Goal: Task Accomplishment & Management: Use online tool/utility

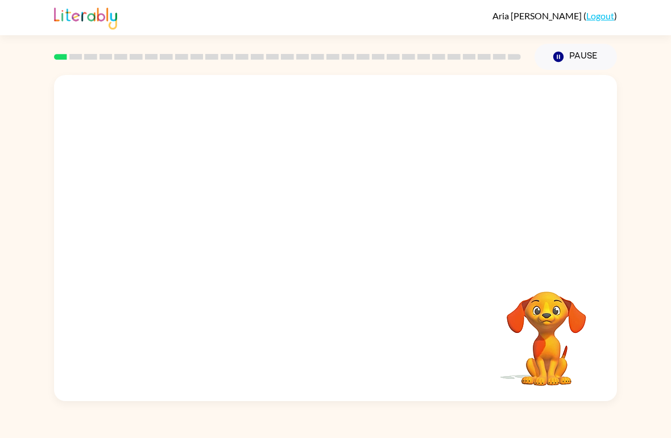
click at [236, 174] on video "Your browser must support playing .mp4 files to use Literably. Please try using…" at bounding box center [335, 171] width 563 height 193
click at [237, 181] on video "Your browser must support playing .mp4 files to use Literably. Please try using…" at bounding box center [335, 171] width 563 height 193
click at [239, 178] on video "Your browser must support playing .mp4 files to use Literably. Please try using…" at bounding box center [335, 171] width 563 height 193
click at [342, 259] on button "button" at bounding box center [335, 243] width 73 height 41
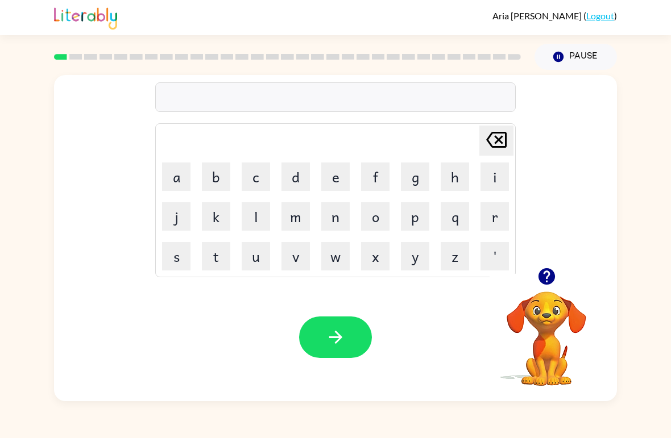
click at [416, 217] on button "p" at bounding box center [415, 216] width 28 height 28
click at [167, 157] on table "[PERSON_NAME] last character input a b c d e f g h i j k l m n o p q r s t u v …" at bounding box center [335, 200] width 359 height 153
click at [176, 171] on button "a" at bounding box center [176, 177] width 28 height 28
click at [499, 167] on button "i" at bounding box center [494, 177] width 28 height 28
click at [213, 159] on td "b" at bounding box center [216, 176] width 39 height 39
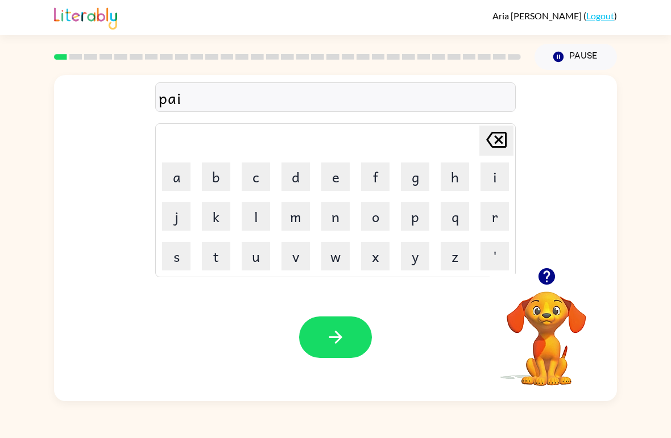
click at [218, 172] on button "b" at bounding box center [216, 177] width 28 height 28
click at [345, 337] on icon "button" at bounding box center [336, 337] width 20 height 20
click at [410, 214] on button "p" at bounding box center [415, 216] width 28 height 28
click at [368, 206] on button "o" at bounding box center [375, 216] width 28 height 28
click at [333, 178] on button "e" at bounding box center [335, 177] width 28 height 28
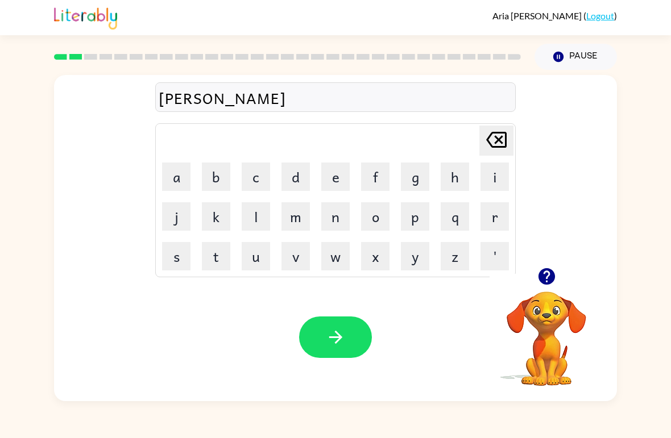
click at [210, 168] on button "b" at bounding box center [216, 177] width 28 height 28
click at [346, 326] on button "button" at bounding box center [335, 337] width 73 height 41
click at [551, 303] on video "Your browser must support playing .mp4 files to use Literably. Please try using…" at bounding box center [546, 331] width 114 height 114
click at [535, 272] on button "button" at bounding box center [546, 276] width 29 height 29
click at [209, 171] on button "b" at bounding box center [216, 177] width 28 height 28
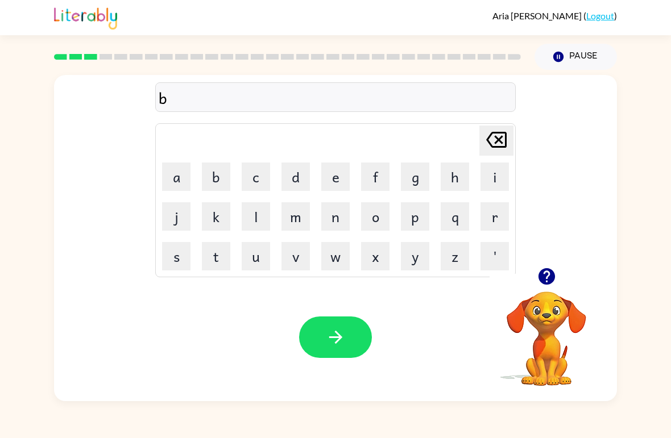
click at [377, 215] on button "o" at bounding box center [375, 216] width 28 height 28
click at [221, 204] on button "k" at bounding box center [216, 216] width 28 height 28
click at [301, 178] on button "d" at bounding box center [295, 177] width 28 height 28
click at [497, 135] on icon "[PERSON_NAME] last character input" at bounding box center [496, 139] width 27 height 27
click at [340, 183] on button "e" at bounding box center [335, 177] width 28 height 28
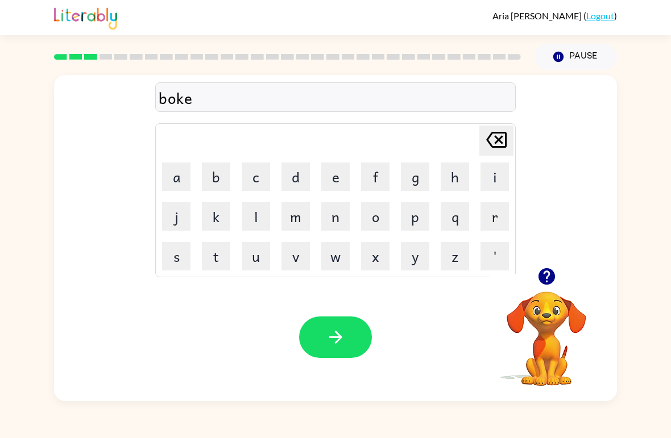
click at [360, 335] on button "button" at bounding box center [335, 337] width 73 height 41
click at [176, 256] on button "s" at bounding box center [176, 256] width 28 height 28
click at [351, 242] on td "w" at bounding box center [335, 256] width 39 height 39
click at [332, 258] on button "w" at bounding box center [335, 256] width 28 height 28
click at [498, 177] on button "i" at bounding box center [494, 177] width 28 height 28
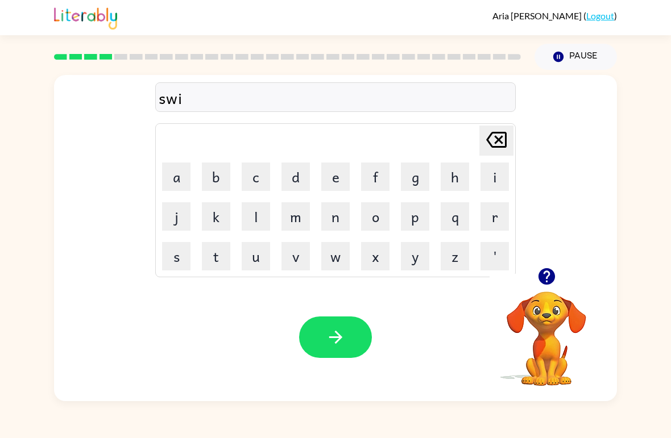
click at [305, 220] on button "m" at bounding box center [295, 216] width 28 height 28
click at [329, 165] on button "e" at bounding box center [335, 177] width 28 height 28
click at [355, 319] on button "button" at bounding box center [335, 337] width 73 height 41
click at [542, 276] on icon "button" at bounding box center [546, 276] width 16 height 16
click at [173, 250] on button "s" at bounding box center [176, 256] width 28 height 28
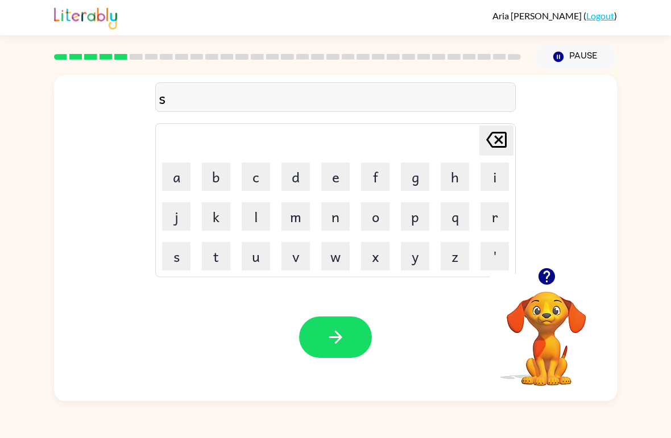
click at [217, 205] on button "k" at bounding box center [216, 216] width 28 height 28
click at [381, 215] on button "o" at bounding box center [375, 216] width 28 height 28
click at [215, 257] on button "t" at bounding box center [216, 256] width 28 height 28
click at [333, 176] on button "e" at bounding box center [335, 177] width 28 height 28
click at [356, 341] on button "button" at bounding box center [335, 337] width 73 height 41
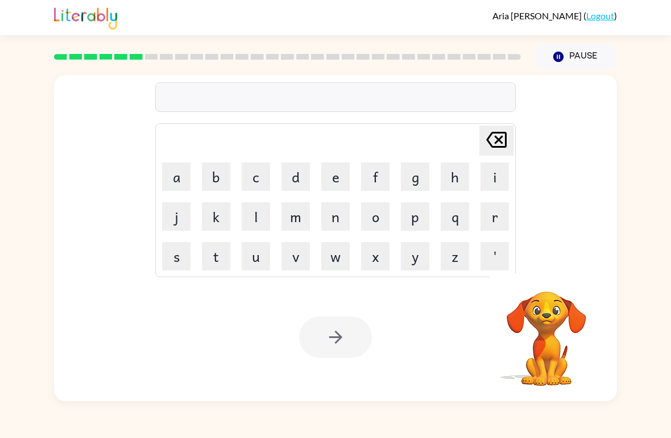
click at [184, 177] on button "a" at bounding box center [176, 177] width 28 height 28
click at [287, 218] on button "m" at bounding box center [295, 216] width 28 height 28
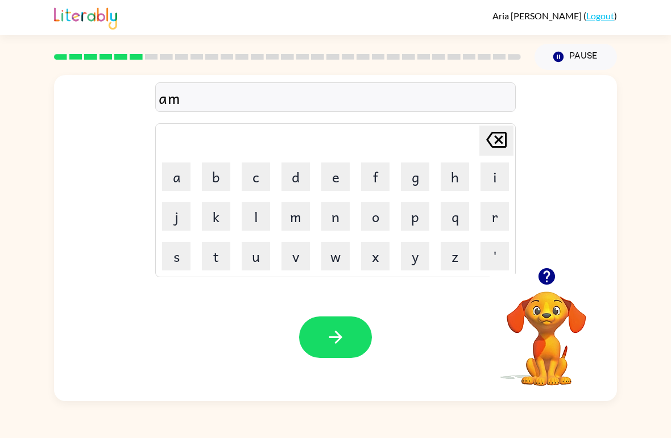
click at [491, 143] on icon "[PERSON_NAME] last character input" at bounding box center [496, 139] width 27 height 27
click at [490, 143] on icon "[PERSON_NAME] last character input" at bounding box center [496, 139] width 27 height 27
click at [495, 141] on icon "[PERSON_NAME] last character input" at bounding box center [496, 139] width 27 height 27
click at [188, 176] on button "a" at bounding box center [176, 177] width 28 height 28
click at [491, 132] on icon "[PERSON_NAME] last character input" at bounding box center [496, 139] width 27 height 27
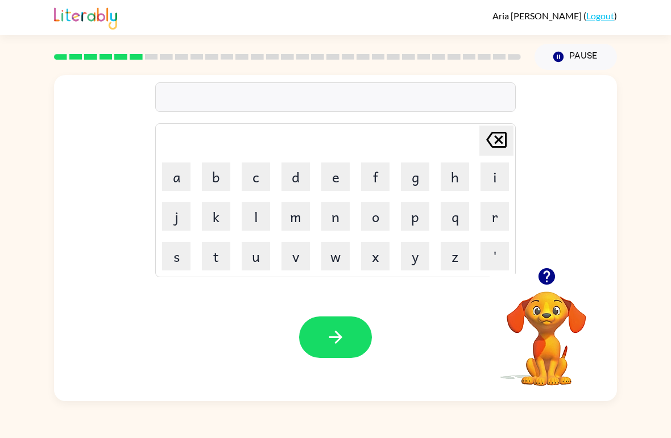
click at [264, 269] on button "u" at bounding box center [256, 256] width 28 height 28
click at [189, 179] on button "a" at bounding box center [176, 177] width 28 height 28
click at [304, 215] on button "m" at bounding box center [295, 216] width 28 height 28
click at [344, 350] on button "button" at bounding box center [335, 337] width 73 height 41
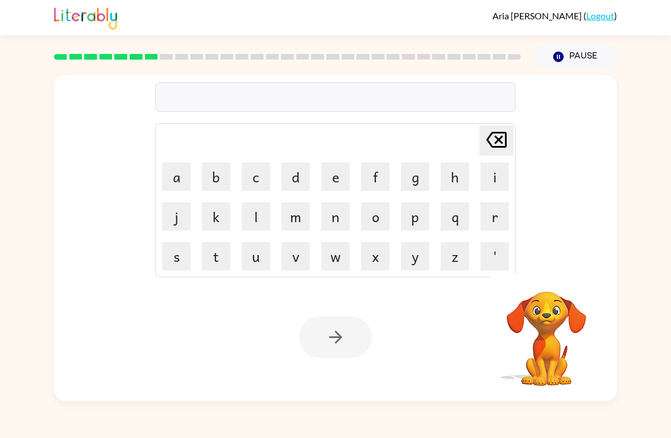
click at [177, 251] on button "s" at bounding box center [176, 256] width 28 height 28
click at [264, 164] on button "c" at bounding box center [256, 177] width 28 height 28
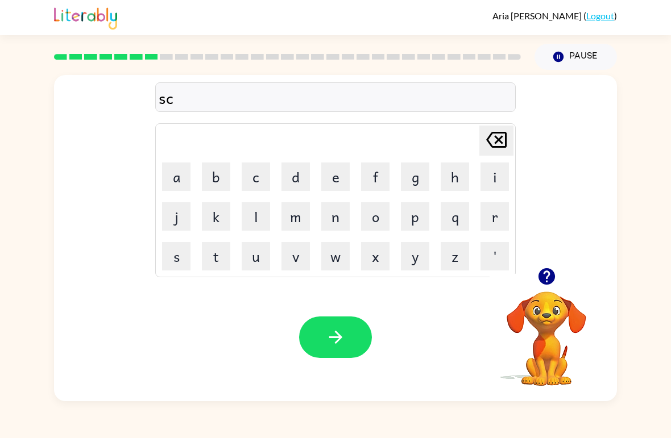
click at [221, 203] on button "k" at bounding box center [216, 216] width 28 height 28
click at [501, 172] on button "i" at bounding box center [494, 177] width 28 height 28
click at [500, 134] on icon at bounding box center [496, 140] width 20 height 16
click at [499, 217] on button "r" at bounding box center [494, 216] width 28 height 28
click at [492, 173] on button "i" at bounding box center [494, 177] width 28 height 28
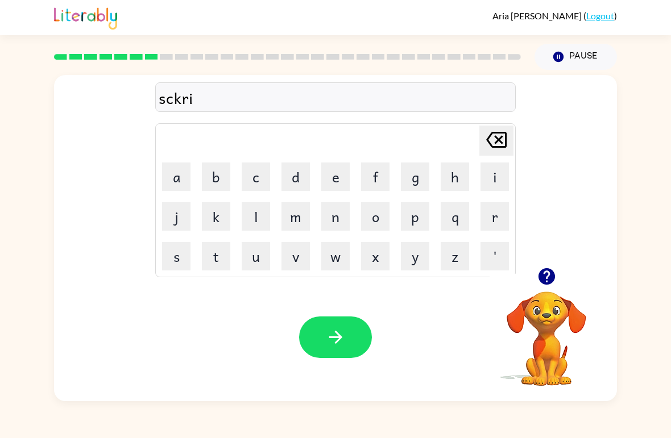
click at [224, 172] on button "b" at bounding box center [216, 177] width 28 height 28
click at [255, 212] on button "l" at bounding box center [256, 216] width 28 height 28
click at [358, 333] on button "button" at bounding box center [335, 337] width 73 height 41
click at [494, 208] on button "r" at bounding box center [494, 216] width 28 height 28
click at [502, 131] on icon "[PERSON_NAME] last character input" at bounding box center [496, 139] width 27 height 27
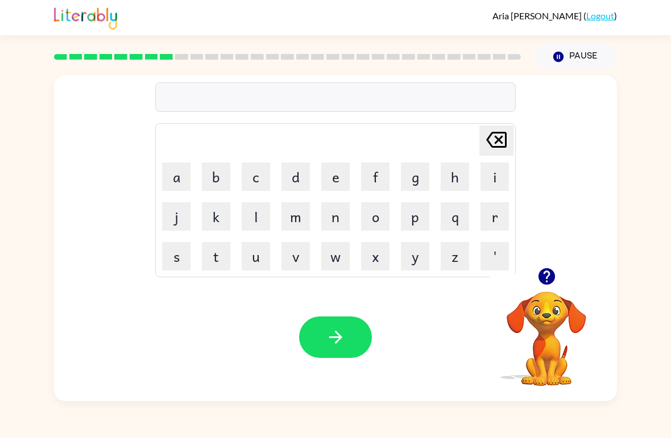
click at [552, 268] on icon "button" at bounding box center [547, 277] width 20 height 20
click at [2, 200] on div "[PERSON_NAME] last character input a b c d e f g h i j k l m n o p q r s t u v …" at bounding box center [335, 235] width 671 height 331
click at [415, 173] on button "g" at bounding box center [415, 177] width 28 height 28
click at [506, 206] on button "r" at bounding box center [494, 216] width 28 height 28
click at [175, 159] on td "a" at bounding box center [176, 176] width 39 height 39
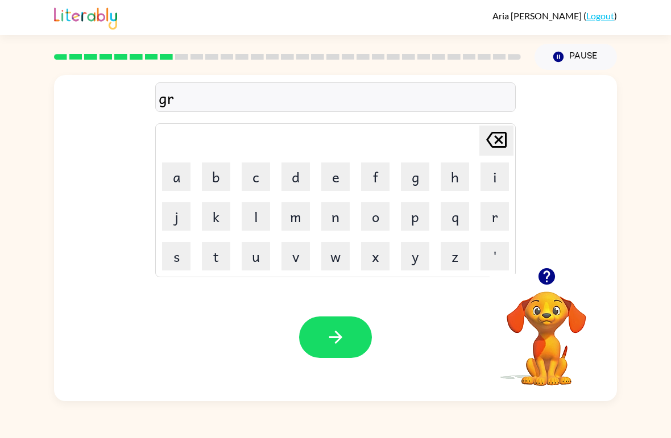
click at [172, 177] on button "a" at bounding box center [176, 177] width 28 height 28
click at [377, 174] on button "f" at bounding box center [375, 177] width 28 height 28
click at [218, 244] on button "t" at bounding box center [216, 256] width 28 height 28
click at [335, 333] on icon "button" at bounding box center [335, 337] width 13 height 13
click at [416, 211] on button "p" at bounding box center [415, 216] width 28 height 28
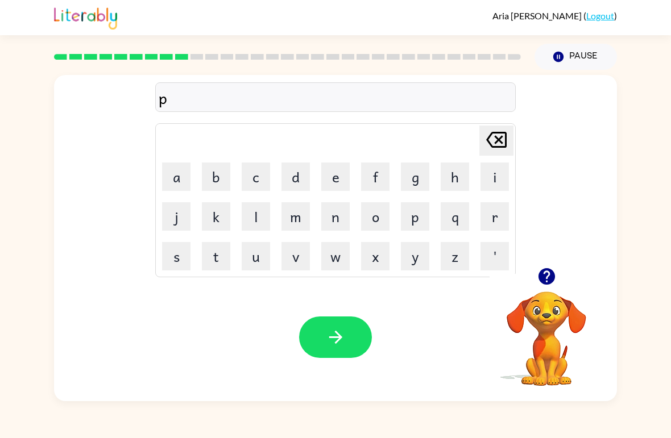
click at [373, 210] on button "o" at bounding box center [375, 216] width 28 height 28
click at [339, 177] on button "e" at bounding box center [335, 177] width 28 height 28
click at [493, 134] on icon at bounding box center [496, 140] width 20 height 16
click at [182, 248] on button "s" at bounding box center [176, 256] width 28 height 28
click at [186, 252] on button "s" at bounding box center [176, 256] width 28 height 28
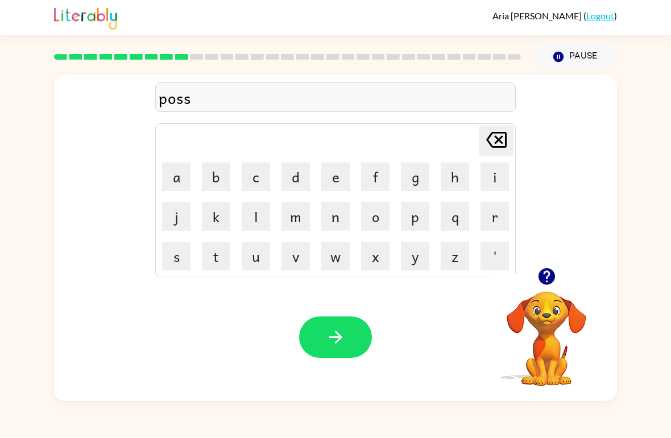
click at [335, 175] on button "e" at bounding box center [335, 177] width 28 height 28
click at [339, 320] on button "button" at bounding box center [335, 337] width 73 height 41
click at [257, 256] on button "u" at bounding box center [256, 256] width 28 height 28
click at [379, 178] on button "f" at bounding box center [375, 177] width 28 height 28
click at [258, 211] on button "l" at bounding box center [256, 216] width 28 height 28
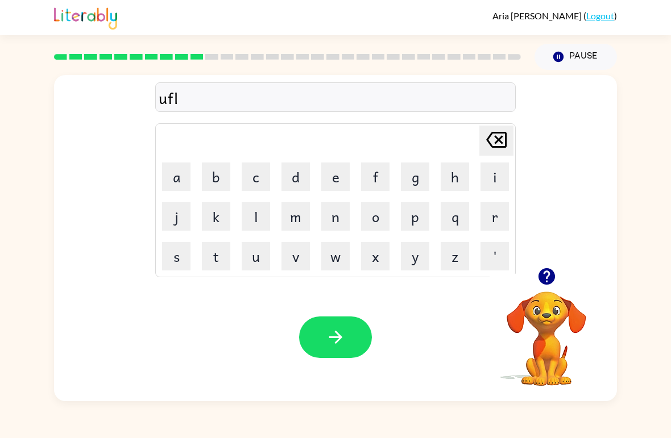
click at [257, 211] on button "l" at bounding box center [256, 216] width 28 height 28
click at [309, 174] on button "d" at bounding box center [295, 177] width 28 height 28
click at [332, 180] on button "e" at bounding box center [335, 177] width 28 height 28
click at [340, 319] on button "button" at bounding box center [335, 337] width 73 height 41
click at [303, 259] on button "v" at bounding box center [295, 256] width 28 height 28
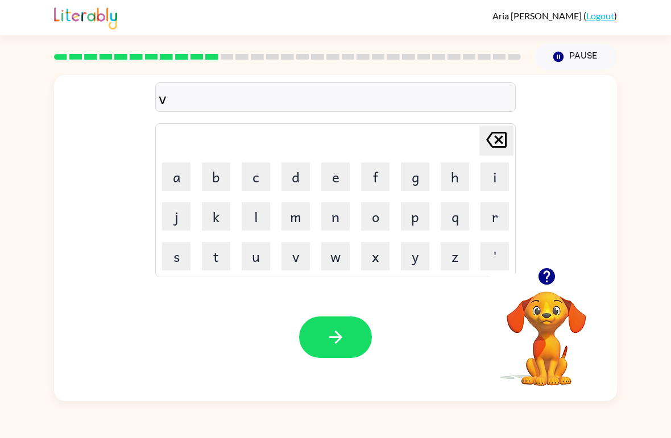
click at [381, 214] on button "o" at bounding box center [375, 216] width 28 height 28
click at [226, 248] on button "t" at bounding box center [216, 256] width 28 height 28
click at [345, 176] on button "e" at bounding box center [335, 177] width 28 height 28
click at [353, 346] on button "button" at bounding box center [335, 337] width 73 height 41
click at [301, 208] on button "m" at bounding box center [295, 216] width 28 height 28
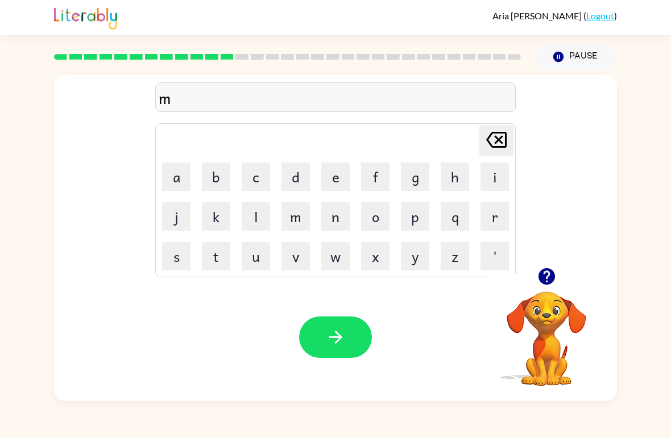
click at [644, 107] on div "m [PERSON_NAME] last character input a b c d e f g h i j k l m n o p q r s t u …" at bounding box center [335, 235] width 671 height 331
click at [256, 251] on button "u" at bounding box center [256, 256] width 28 height 28
click at [175, 246] on button "s" at bounding box center [176, 256] width 28 height 28
click at [218, 250] on button "t" at bounding box center [216, 256] width 28 height 28
click at [178, 164] on button "a" at bounding box center [176, 177] width 28 height 28
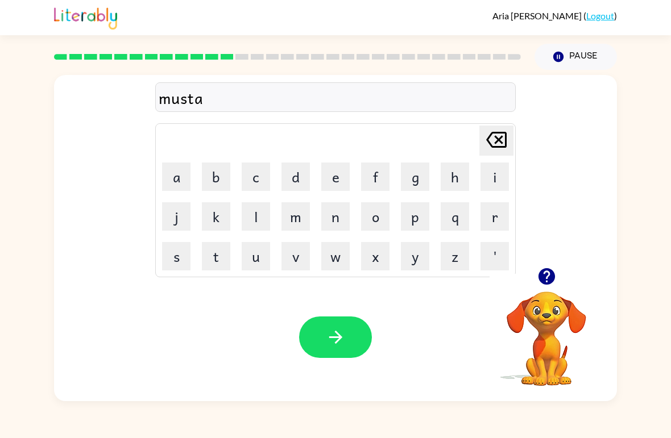
click at [217, 215] on button "k" at bounding box center [216, 216] width 28 height 28
click at [359, 339] on button "button" at bounding box center [335, 337] width 73 height 41
click at [214, 203] on button "k" at bounding box center [216, 216] width 28 height 28
click at [250, 205] on button "l" at bounding box center [256, 216] width 28 height 28
click at [487, 180] on button "i" at bounding box center [494, 177] width 28 height 28
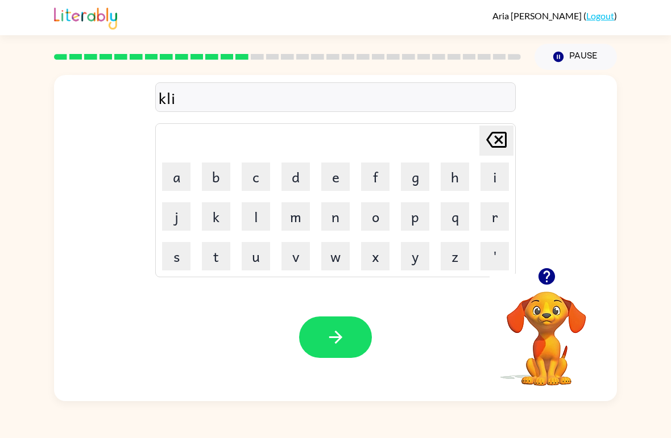
click at [255, 210] on button "l" at bounding box center [256, 216] width 28 height 28
click at [342, 173] on button "e" at bounding box center [335, 177] width 28 height 28
click at [368, 333] on button "button" at bounding box center [335, 337] width 73 height 41
click at [213, 168] on button "b" at bounding box center [216, 177] width 28 height 28
click at [254, 214] on button "l" at bounding box center [256, 216] width 28 height 28
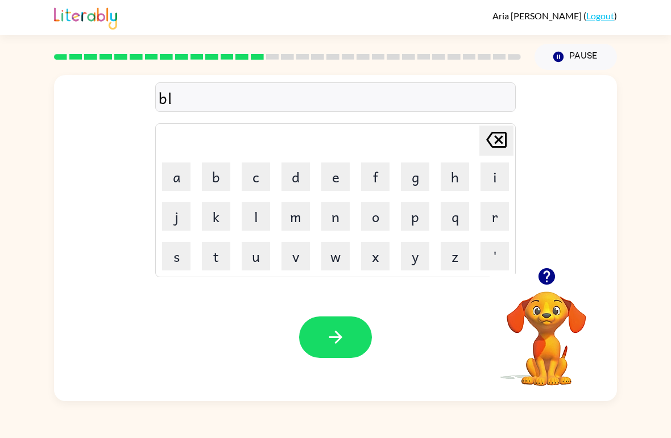
click at [254, 214] on button "l" at bounding box center [256, 216] width 28 height 28
click at [172, 172] on button "a" at bounding box center [176, 177] width 28 height 28
click at [546, 271] on icon "button" at bounding box center [546, 276] width 16 height 16
click at [502, 141] on icon "[PERSON_NAME] last character input" at bounding box center [496, 139] width 27 height 27
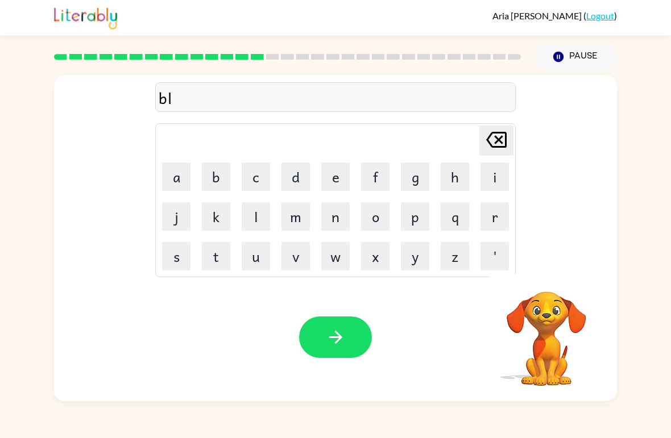
click at [489, 148] on icon "[PERSON_NAME] last character input" at bounding box center [496, 139] width 27 height 27
click at [497, 138] on icon at bounding box center [496, 140] width 20 height 16
click at [298, 172] on button "d" at bounding box center [295, 177] width 28 height 28
click at [252, 255] on button "u" at bounding box center [256, 256] width 28 height 28
click at [251, 215] on button "l" at bounding box center [256, 216] width 28 height 28
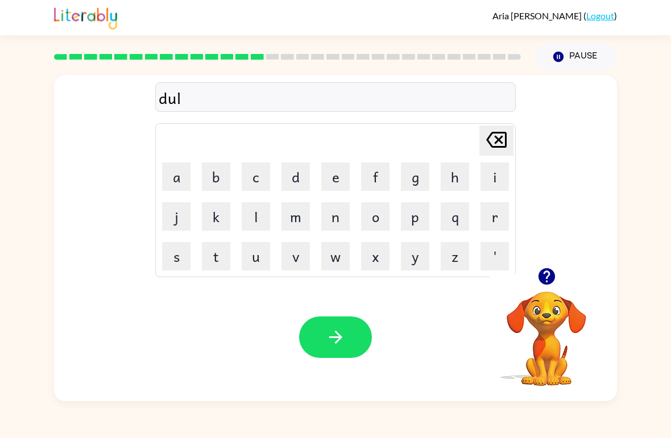
click at [238, 211] on td "l" at bounding box center [255, 216] width 39 height 39
click at [258, 204] on button "l" at bounding box center [256, 216] width 28 height 28
click at [177, 171] on button "a" at bounding box center [176, 177] width 28 height 28
click at [348, 172] on button "e" at bounding box center [335, 177] width 28 height 28
click at [371, 343] on button "button" at bounding box center [335, 337] width 73 height 41
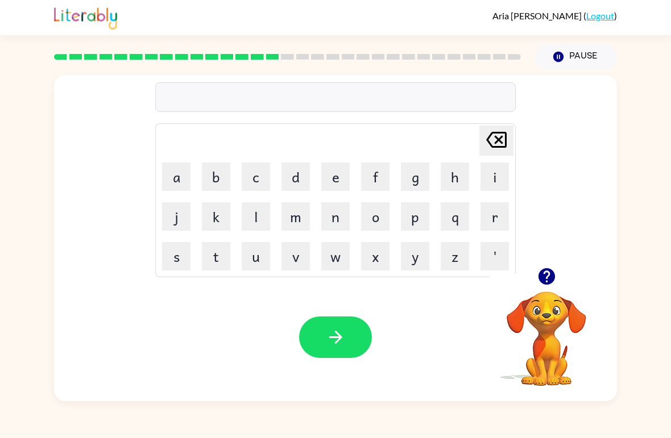
click at [257, 170] on button "c" at bounding box center [256, 177] width 28 height 28
click at [381, 214] on button "o" at bounding box center [375, 216] width 28 height 28
click at [210, 171] on button "b" at bounding box center [216, 177] width 28 height 28
click at [338, 184] on button "e" at bounding box center [335, 177] width 28 height 28
click at [327, 325] on button "button" at bounding box center [335, 337] width 73 height 41
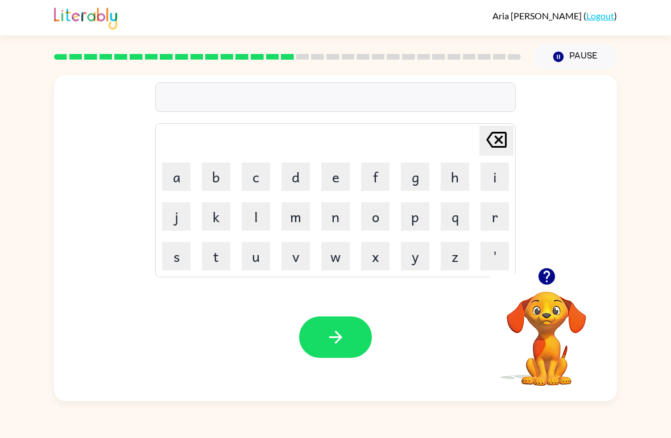
click at [442, 248] on button "z" at bounding box center [455, 256] width 28 height 28
click at [496, 163] on button "i" at bounding box center [494, 177] width 28 height 28
click at [421, 216] on button "p" at bounding box center [415, 216] width 28 height 28
click at [348, 344] on button "button" at bounding box center [335, 337] width 73 height 41
click at [410, 169] on button "g" at bounding box center [415, 177] width 28 height 28
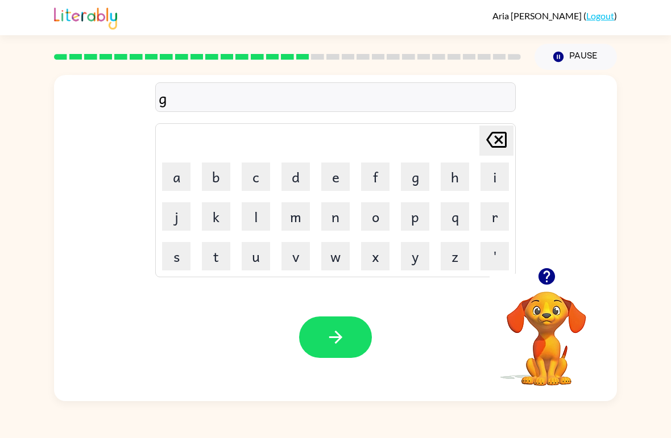
click at [495, 207] on button "r" at bounding box center [494, 216] width 28 height 28
click at [380, 215] on button "o" at bounding box center [375, 216] width 28 height 28
click at [421, 202] on button "p" at bounding box center [415, 216] width 28 height 28
click at [500, 168] on button "i" at bounding box center [494, 177] width 28 height 28
click at [344, 207] on button "n" at bounding box center [335, 216] width 28 height 28
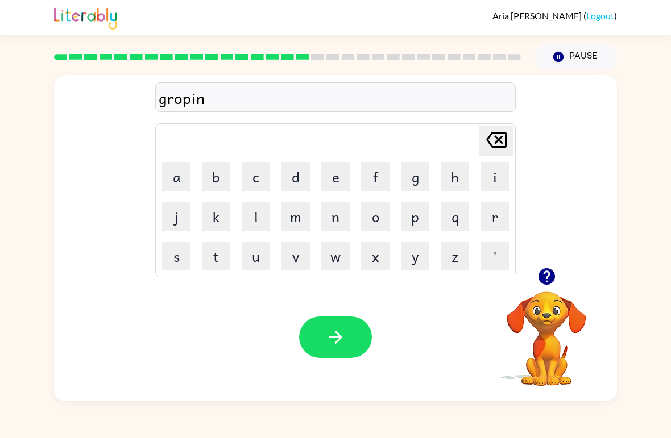
click at [407, 178] on button "g" at bounding box center [415, 177] width 28 height 28
click at [349, 341] on button "button" at bounding box center [335, 337] width 73 height 41
click at [455, 173] on button "h" at bounding box center [455, 177] width 28 height 28
click at [488, 205] on button "r" at bounding box center [494, 216] width 28 height 28
click at [331, 174] on button "e" at bounding box center [335, 177] width 28 height 28
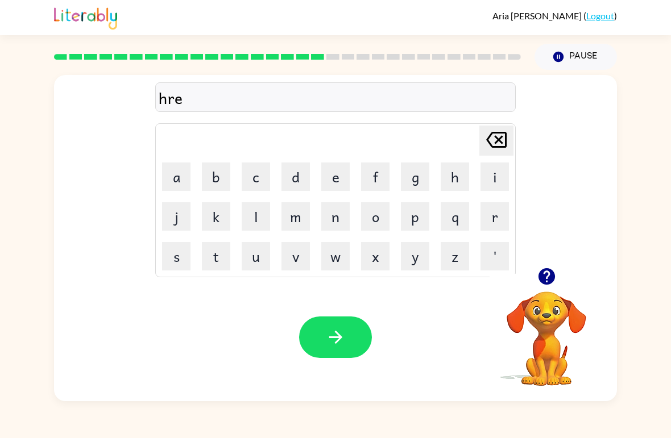
click at [351, 329] on button "button" at bounding box center [335, 337] width 73 height 41
click at [501, 209] on button "r" at bounding box center [494, 216] width 28 height 28
click at [337, 171] on button "e" at bounding box center [335, 177] width 28 height 28
click at [222, 259] on button "t" at bounding box center [216, 256] width 28 height 28
click at [458, 169] on button "h" at bounding box center [455, 177] width 28 height 28
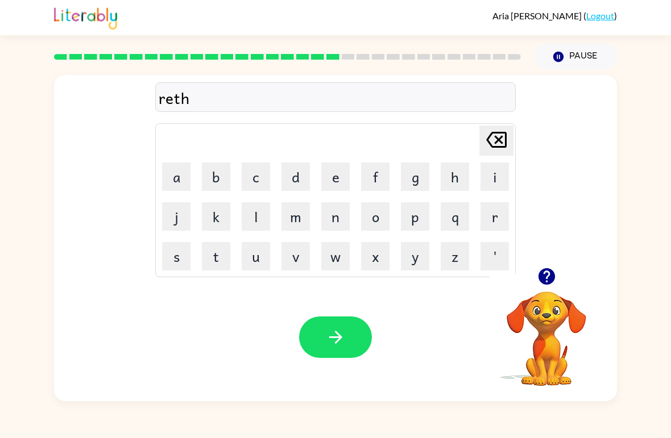
click at [358, 333] on button "button" at bounding box center [335, 337] width 73 height 41
click at [454, 169] on button "h" at bounding box center [455, 177] width 28 height 28
click at [498, 171] on button "i" at bounding box center [494, 177] width 28 height 28
click at [209, 255] on button "t" at bounding box center [216, 256] width 28 height 28
click at [334, 183] on button "e" at bounding box center [335, 177] width 28 height 28
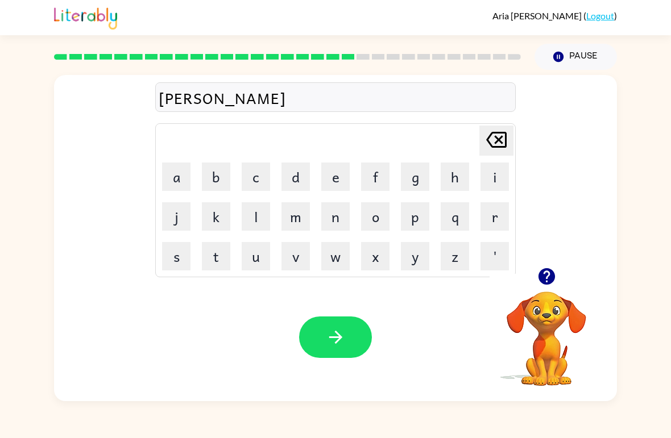
click at [331, 338] on icon "button" at bounding box center [335, 337] width 13 height 13
click at [501, 209] on button "r" at bounding box center [494, 216] width 28 height 28
click at [497, 164] on button "i" at bounding box center [494, 177] width 28 height 28
click at [172, 259] on button "s" at bounding box center [176, 256] width 28 height 28
click at [162, 255] on button "s" at bounding box center [176, 256] width 28 height 28
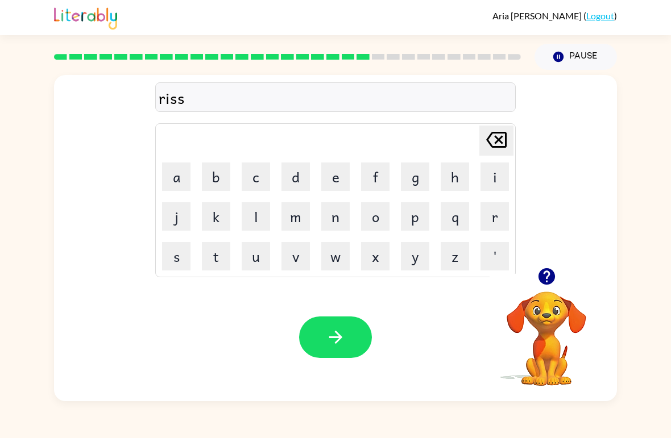
click at [333, 172] on button "e" at bounding box center [335, 177] width 28 height 28
click at [336, 335] on icon "button" at bounding box center [336, 337] width 20 height 20
click at [496, 215] on button "r" at bounding box center [494, 216] width 28 height 28
click at [174, 177] on button "a" at bounding box center [176, 177] width 28 height 28
click at [343, 209] on button "n" at bounding box center [335, 216] width 28 height 28
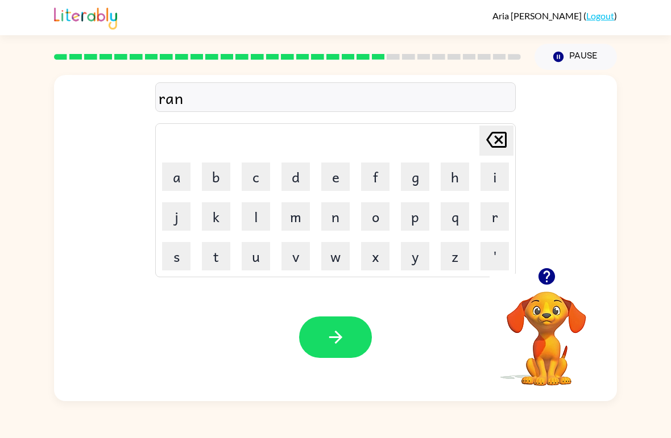
click at [261, 165] on button "c" at bounding box center [256, 177] width 28 height 28
click at [380, 210] on button "o" at bounding box center [375, 216] width 28 height 28
click at [214, 253] on button "t" at bounding box center [216, 256] width 28 height 28
click at [342, 343] on icon "button" at bounding box center [336, 337] width 20 height 20
click at [500, 203] on button "r" at bounding box center [494, 216] width 28 height 28
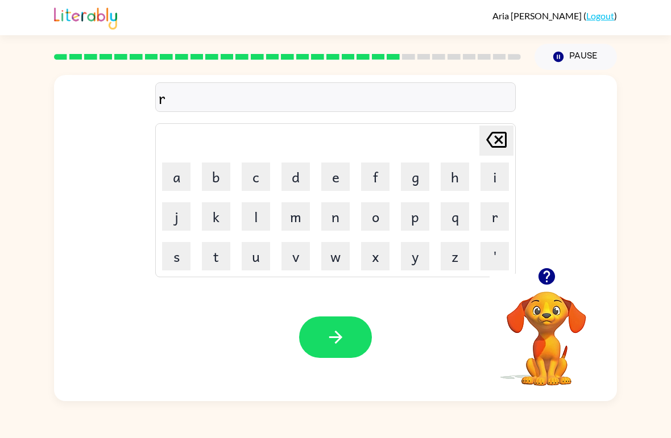
click at [287, 210] on button "m" at bounding box center [295, 216] width 28 height 28
click at [498, 210] on button "r" at bounding box center [494, 216] width 28 height 28
click at [246, 165] on button "c" at bounding box center [256, 177] width 28 height 28
click at [345, 327] on button "button" at bounding box center [335, 337] width 73 height 41
click at [330, 172] on button "e" at bounding box center [335, 177] width 28 height 28
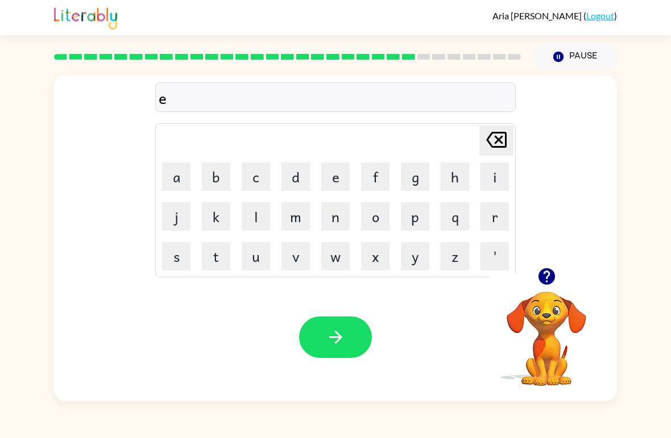
click at [327, 213] on button "n" at bounding box center [335, 216] width 28 height 28
click at [293, 246] on button "v" at bounding box center [295, 256] width 28 height 28
click at [175, 163] on button "a" at bounding box center [176, 177] width 28 height 28
click at [178, 248] on button "s" at bounding box center [176, 256] width 28 height 28
click at [488, 164] on button "i" at bounding box center [494, 177] width 28 height 28
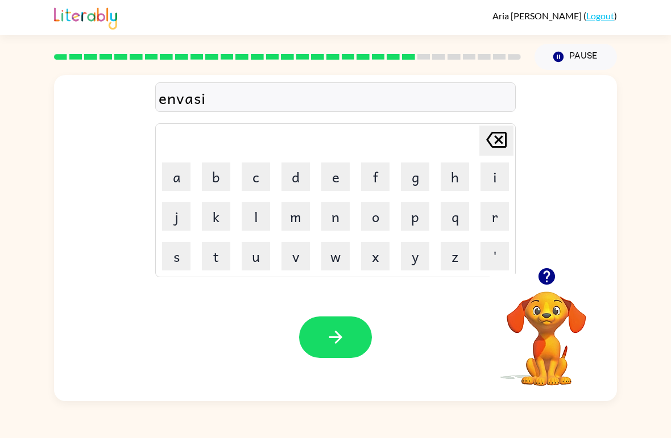
click at [343, 227] on button "n" at bounding box center [335, 216] width 28 height 28
click at [421, 176] on button "g" at bounding box center [415, 177] width 28 height 28
click at [335, 342] on icon "button" at bounding box center [336, 337] width 20 height 20
click at [544, 269] on icon "button" at bounding box center [547, 277] width 20 height 20
click at [168, 256] on button "s" at bounding box center [176, 256] width 28 height 28
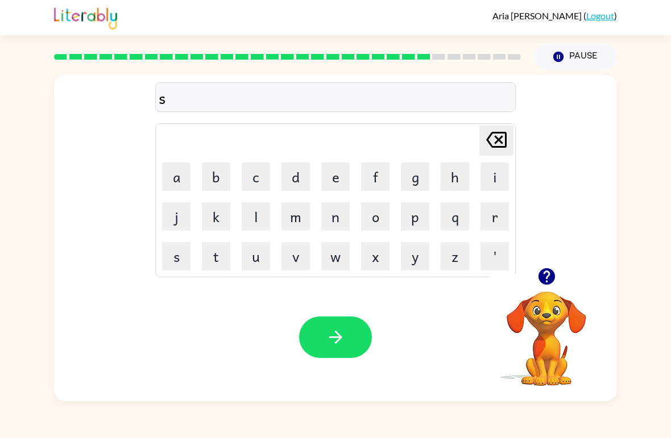
click at [249, 256] on button "u" at bounding box center [256, 256] width 28 height 28
click at [338, 219] on button "n" at bounding box center [335, 216] width 28 height 28
click at [253, 210] on button "l" at bounding box center [256, 216] width 28 height 28
click at [492, 171] on button "i" at bounding box center [494, 177] width 28 height 28
click at [210, 249] on button "t" at bounding box center [216, 256] width 28 height 28
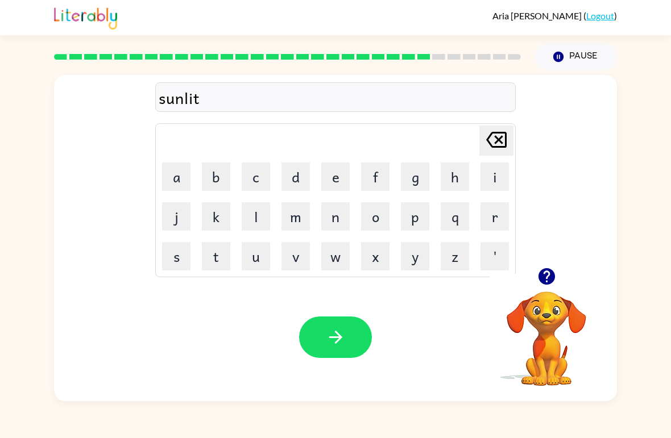
click at [340, 337] on icon "button" at bounding box center [335, 337] width 13 height 13
